Goal: Information Seeking & Learning: Understand process/instructions

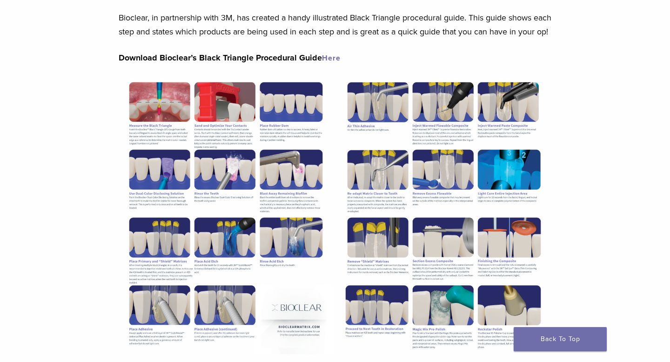
scroll to position [106, 0]
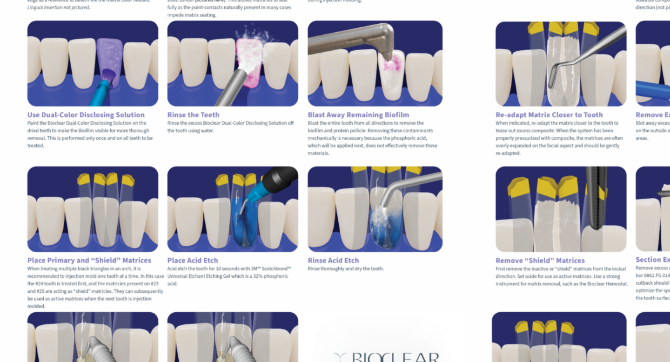
drag, startPoint x: 247, startPoint y: 225, endPoint x: 293, endPoint y: 245, distance: 50.0
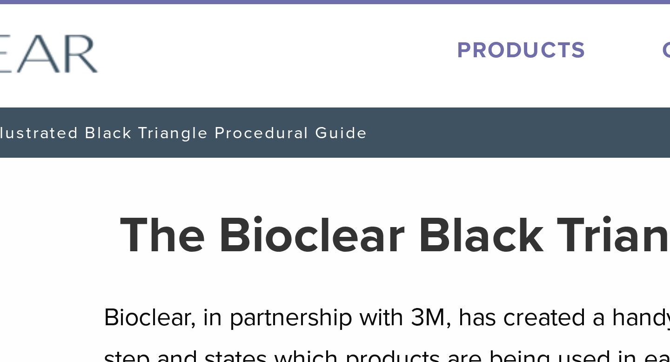
scroll to position [10, 0]
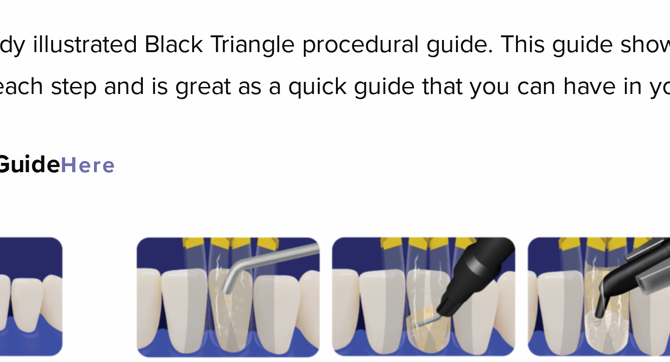
click at [333, 158] on link "Here" at bounding box center [331, 152] width 19 height 9
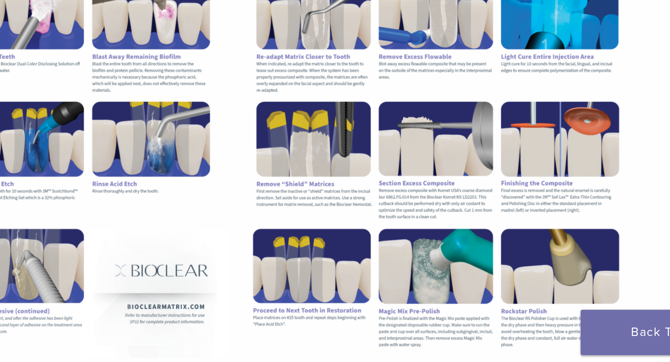
scroll to position [10, 0]
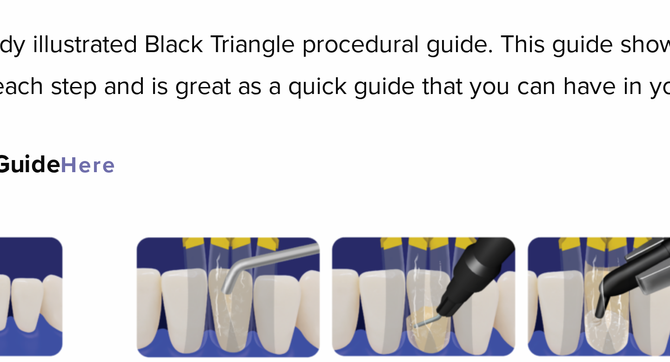
click at [332, 158] on link "Here" at bounding box center [331, 152] width 19 height 9
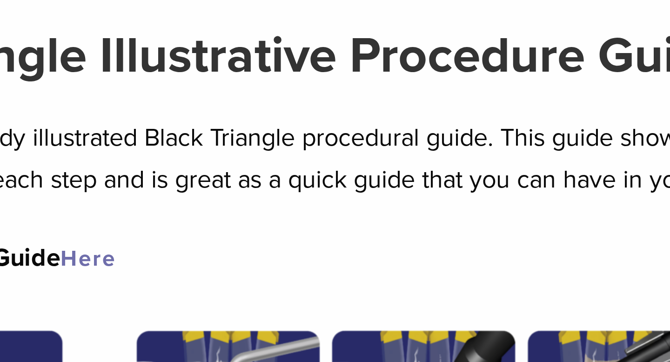
click at [330, 158] on link "Here" at bounding box center [331, 152] width 19 height 9
